Goal: Complete application form

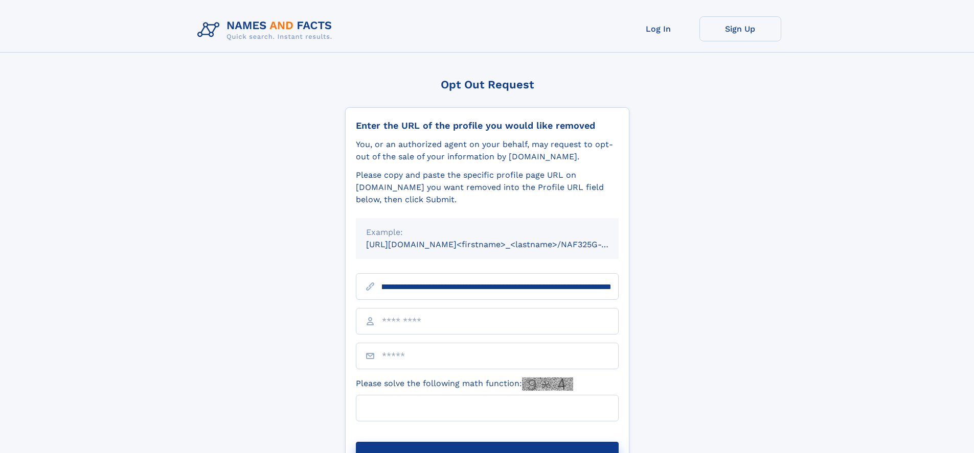
scroll to position [0, 125]
type input "**********"
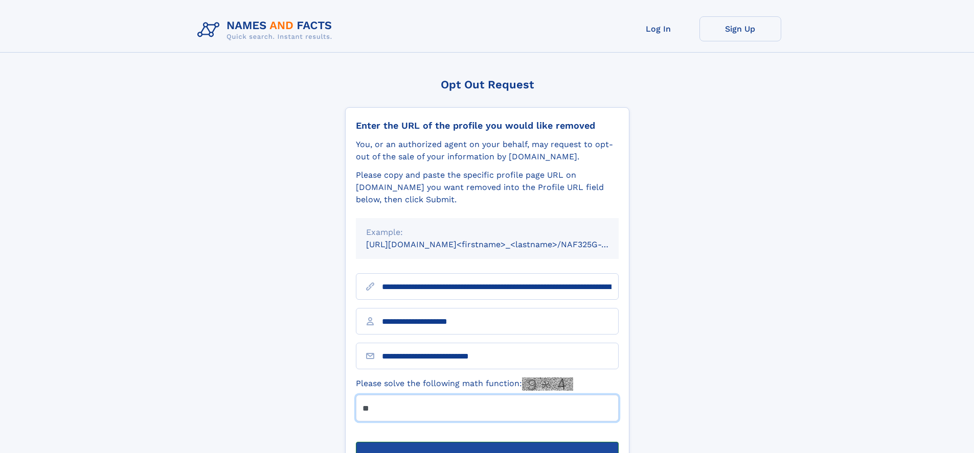
type input "**"
click at [487, 442] on button "Submit Opt Out Request" at bounding box center [487, 458] width 263 height 33
